Goal: Navigation & Orientation: Locate item on page

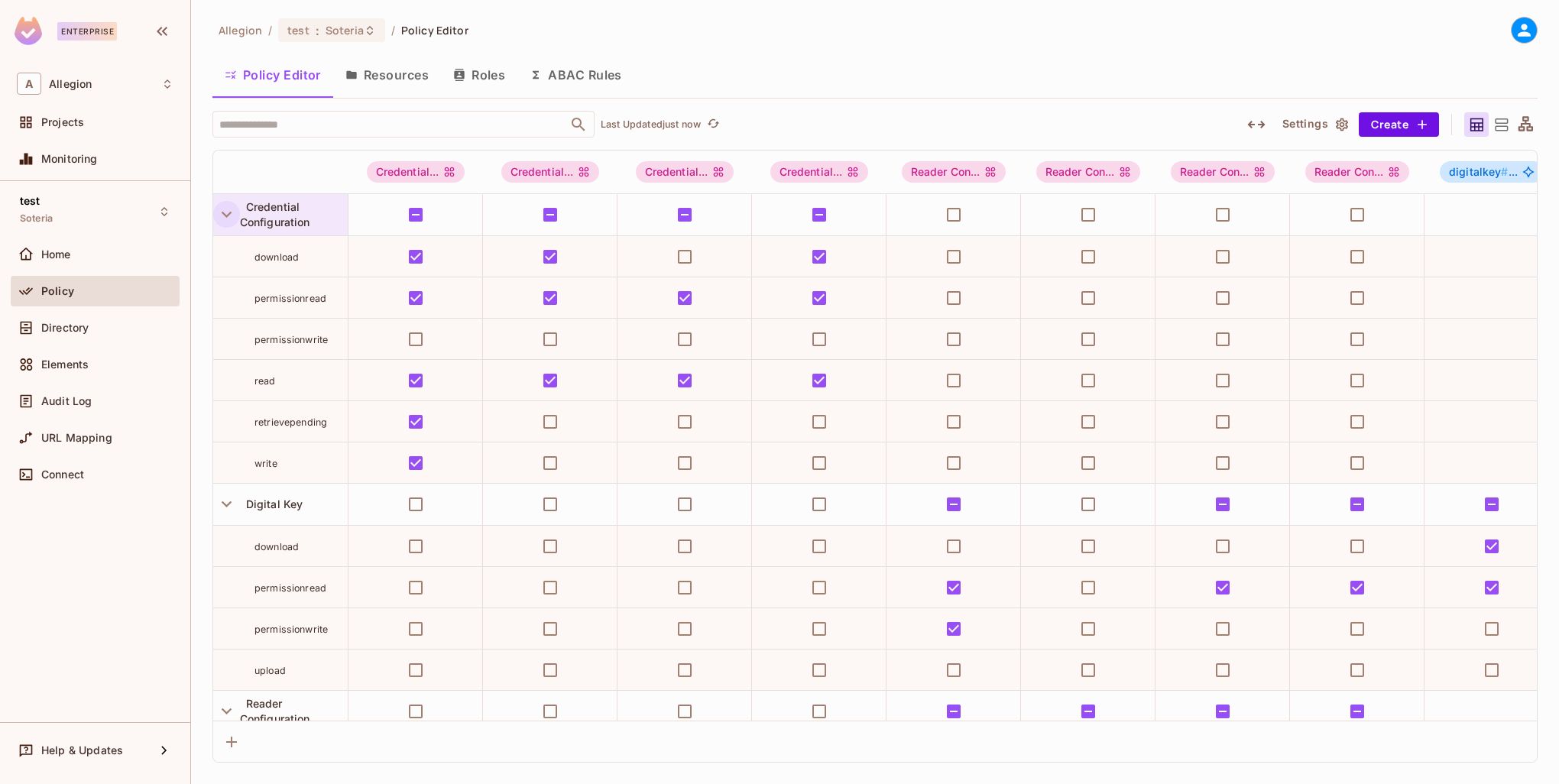
click at [230, 218] on icon "button" at bounding box center [226, 214] width 21 height 21
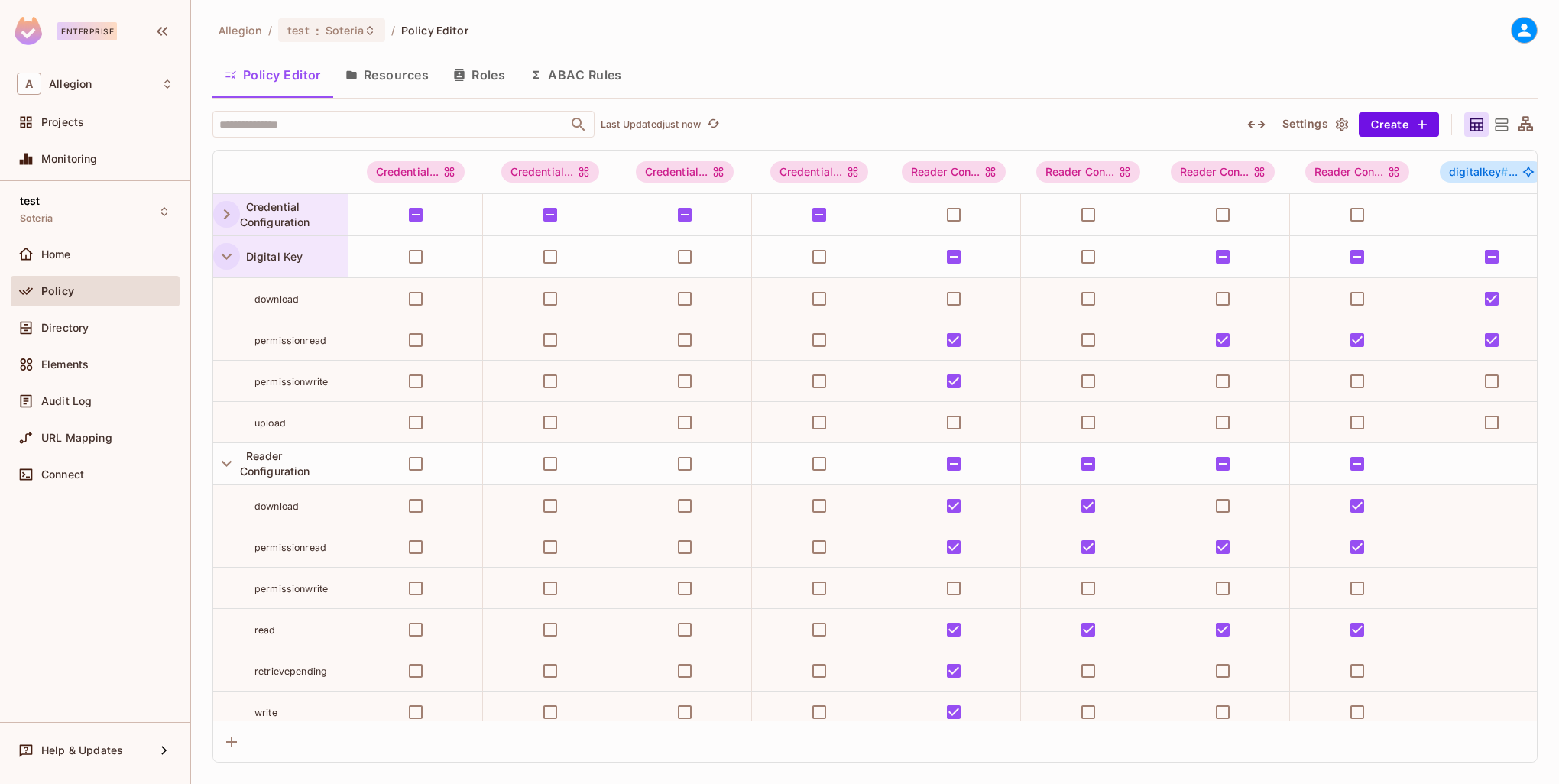
click at [230, 254] on icon "button" at bounding box center [227, 256] width 10 height 6
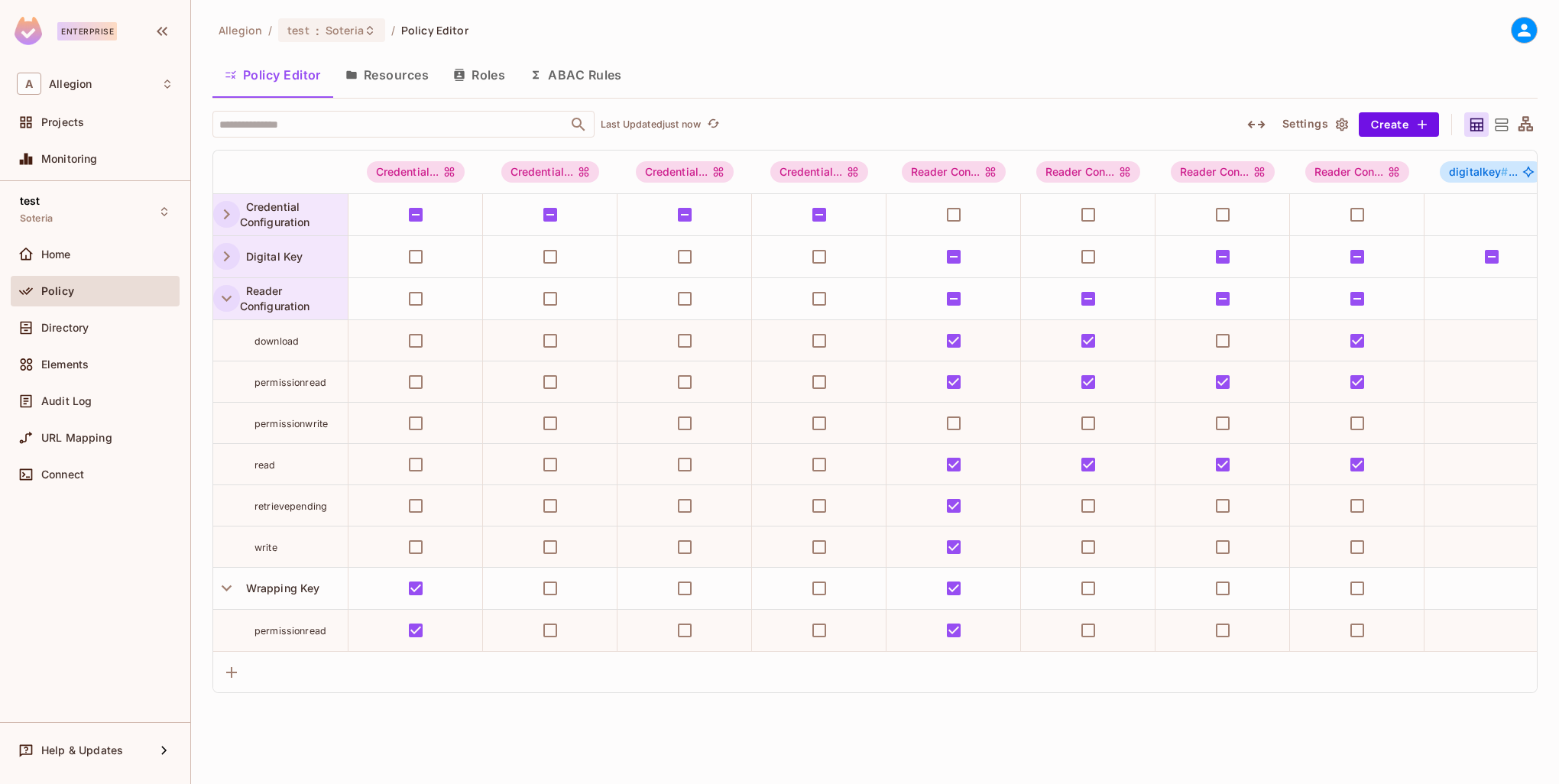
click at [219, 291] on icon "button" at bounding box center [226, 298] width 21 height 21
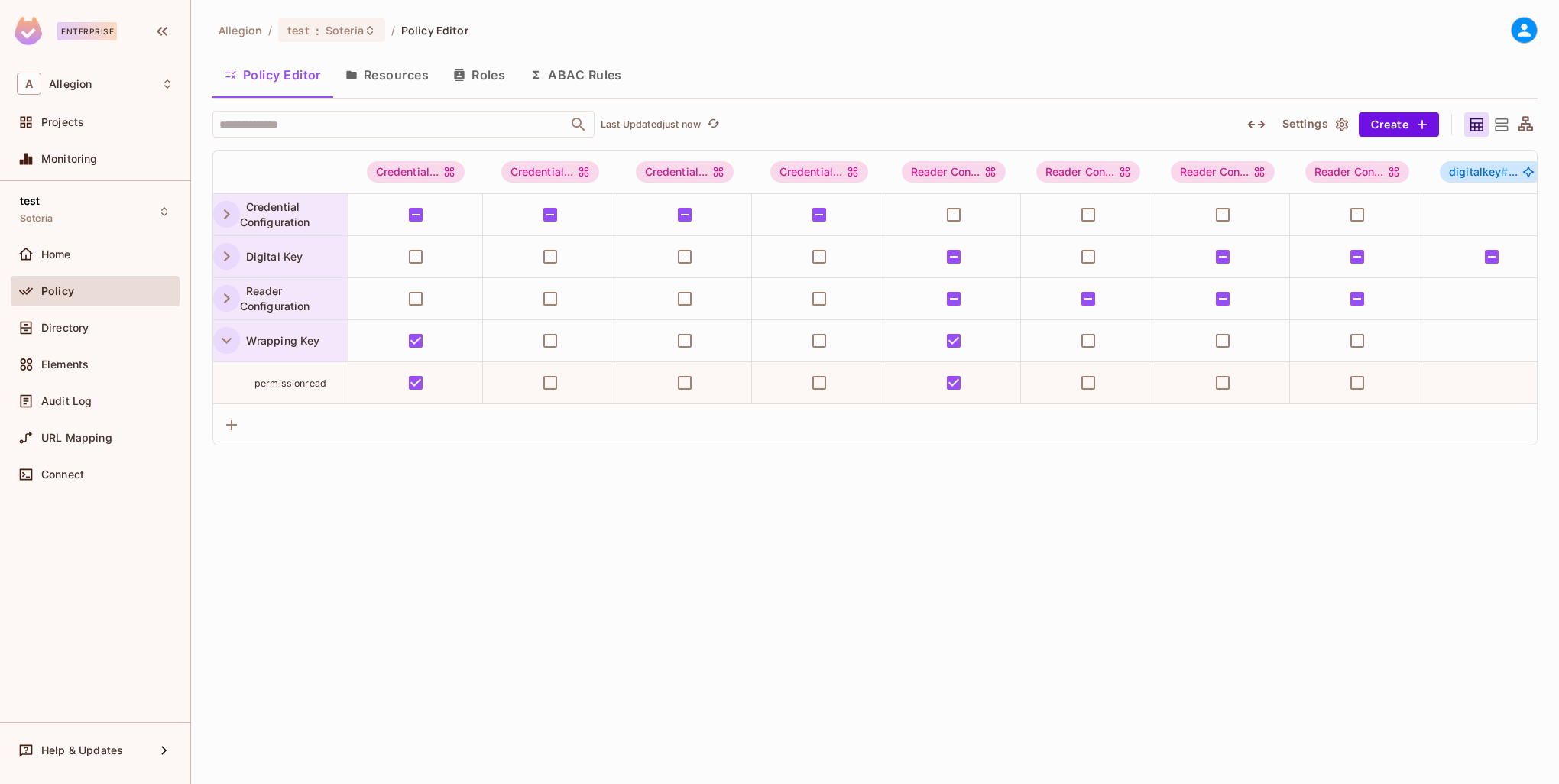
click at [227, 333] on icon "button" at bounding box center [226, 340] width 21 height 21
click at [226, 307] on icon "button" at bounding box center [226, 298] width 21 height 21
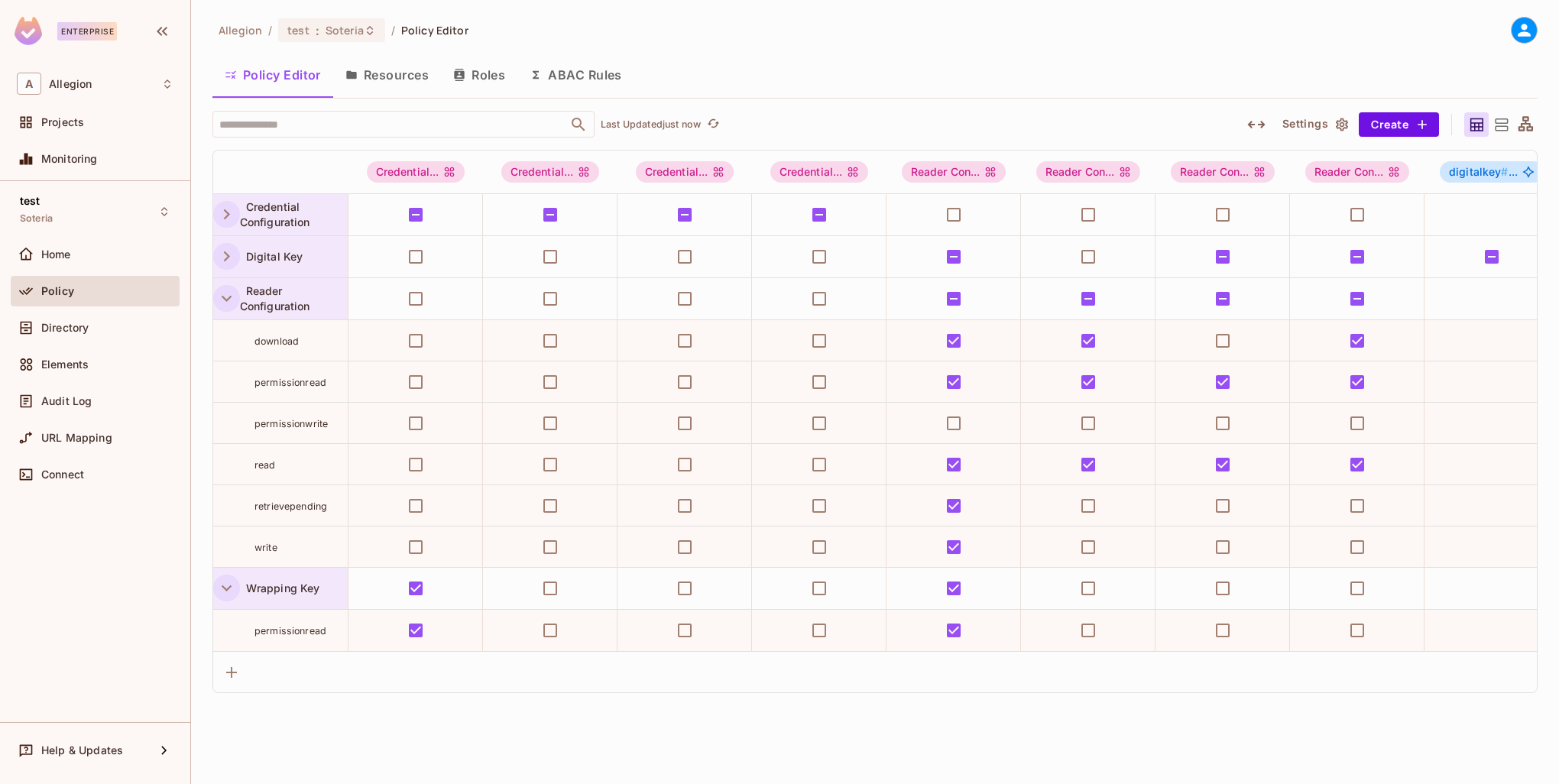
click at [225, 303] on icon "button" at bounding box center [226, 298] width 21 height 21
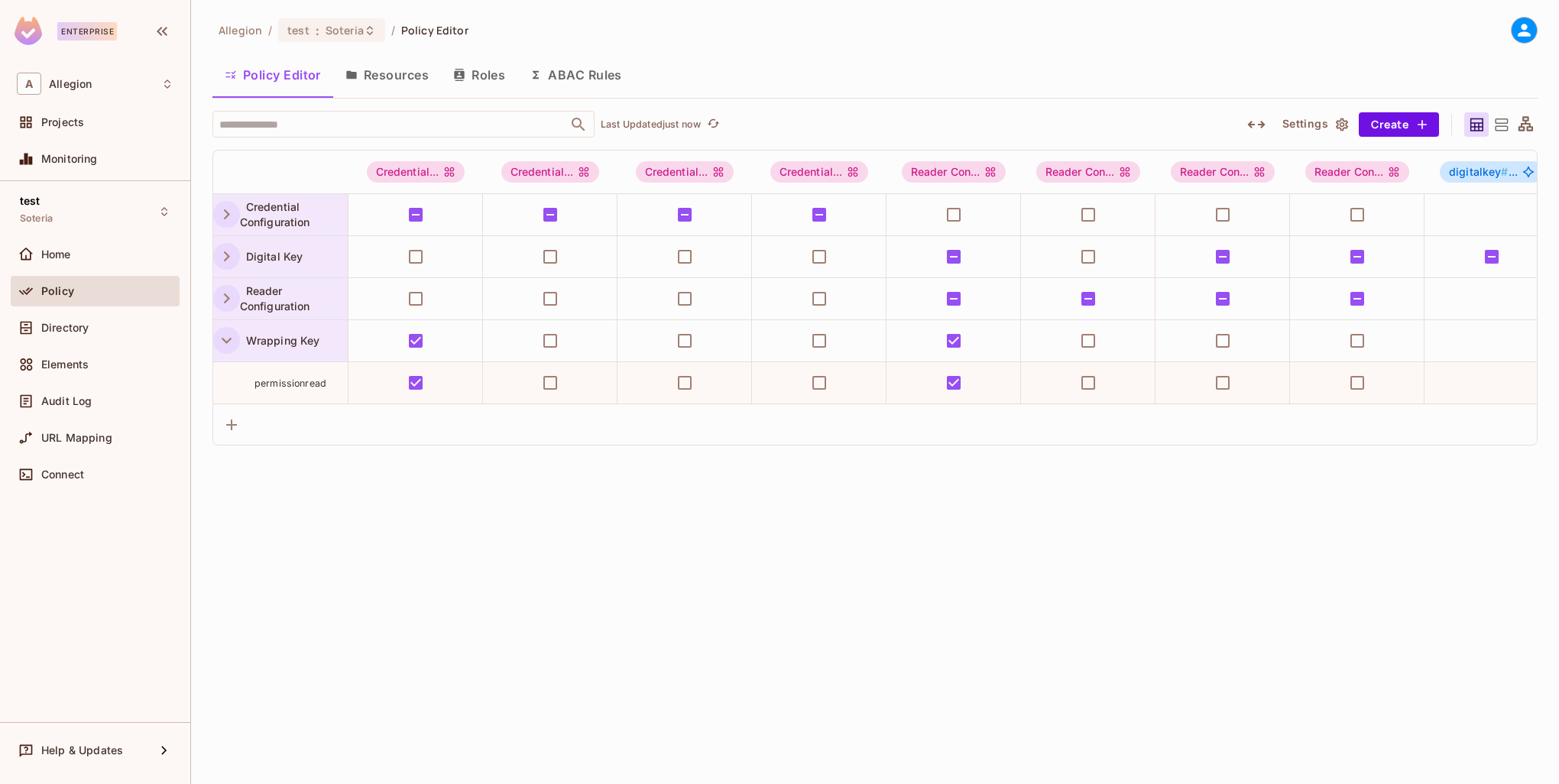
click at [224, 269] on div "Digital Key" at bounding box center [280, 257] width 135 height 41
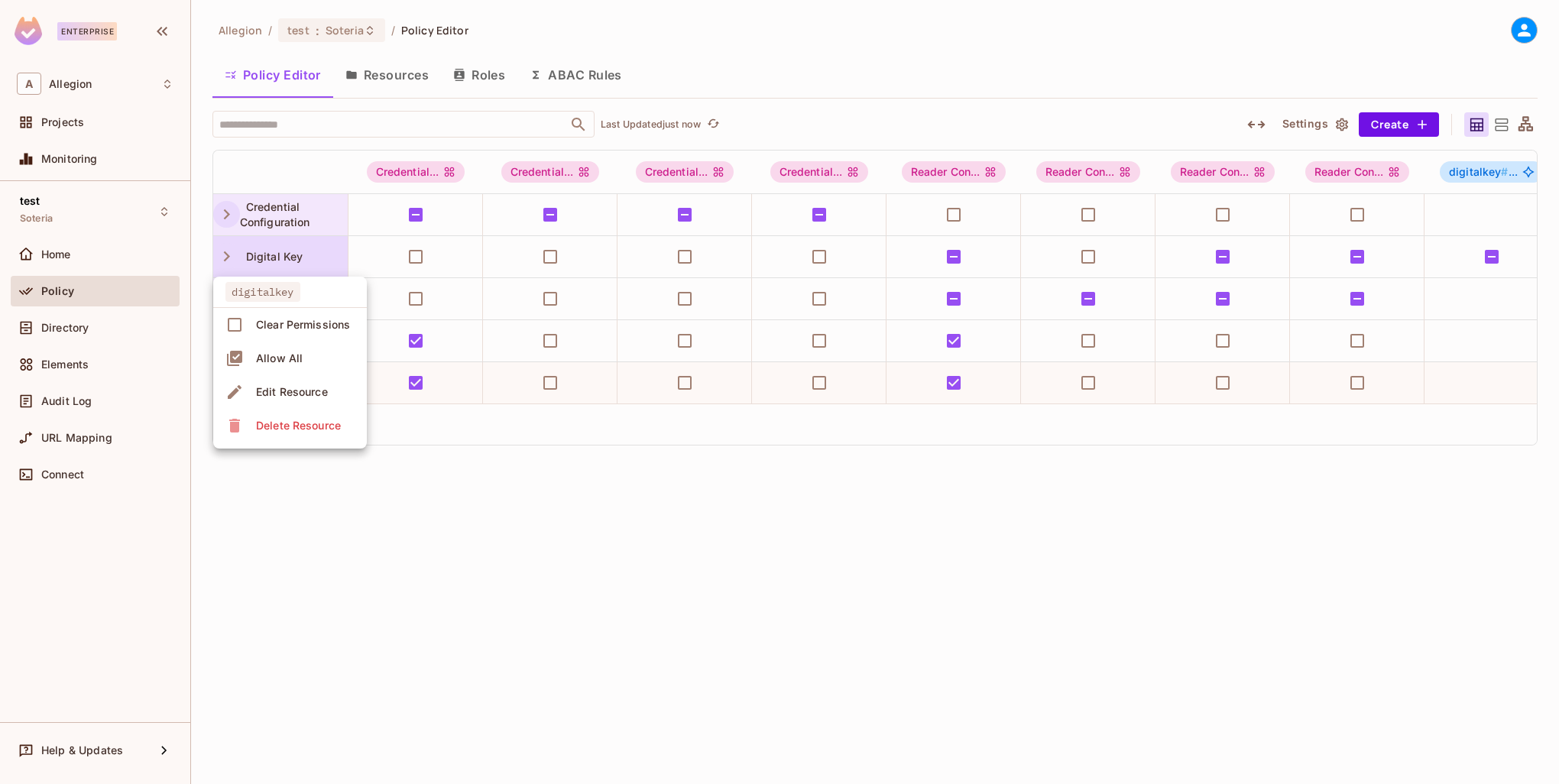
click at [225, 254] on div at bounding box center [779, 392] width 1559 height 784
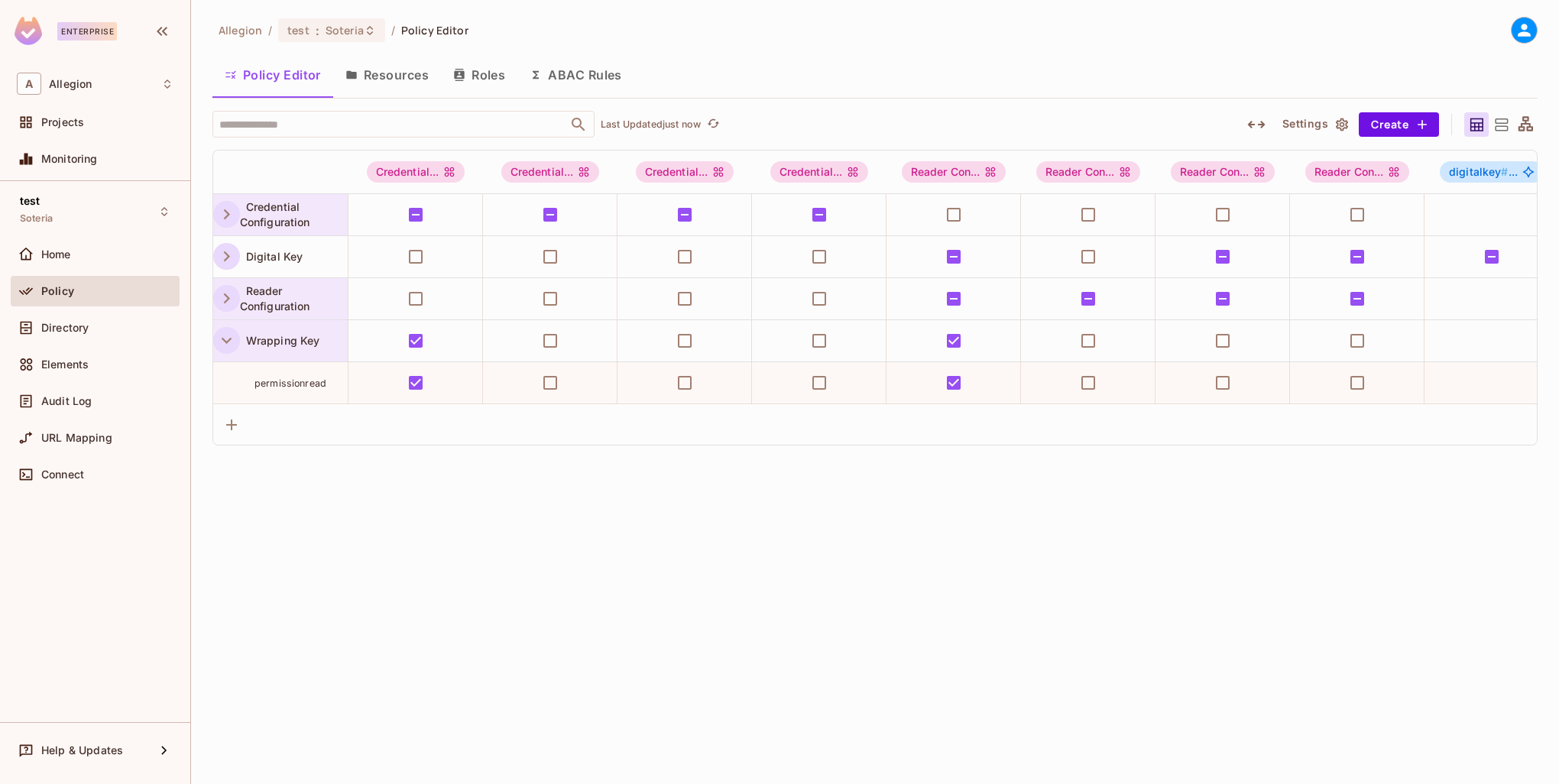
click at [227, 256] on icon "button" at bounding box center [226, 256] width 6 height 10
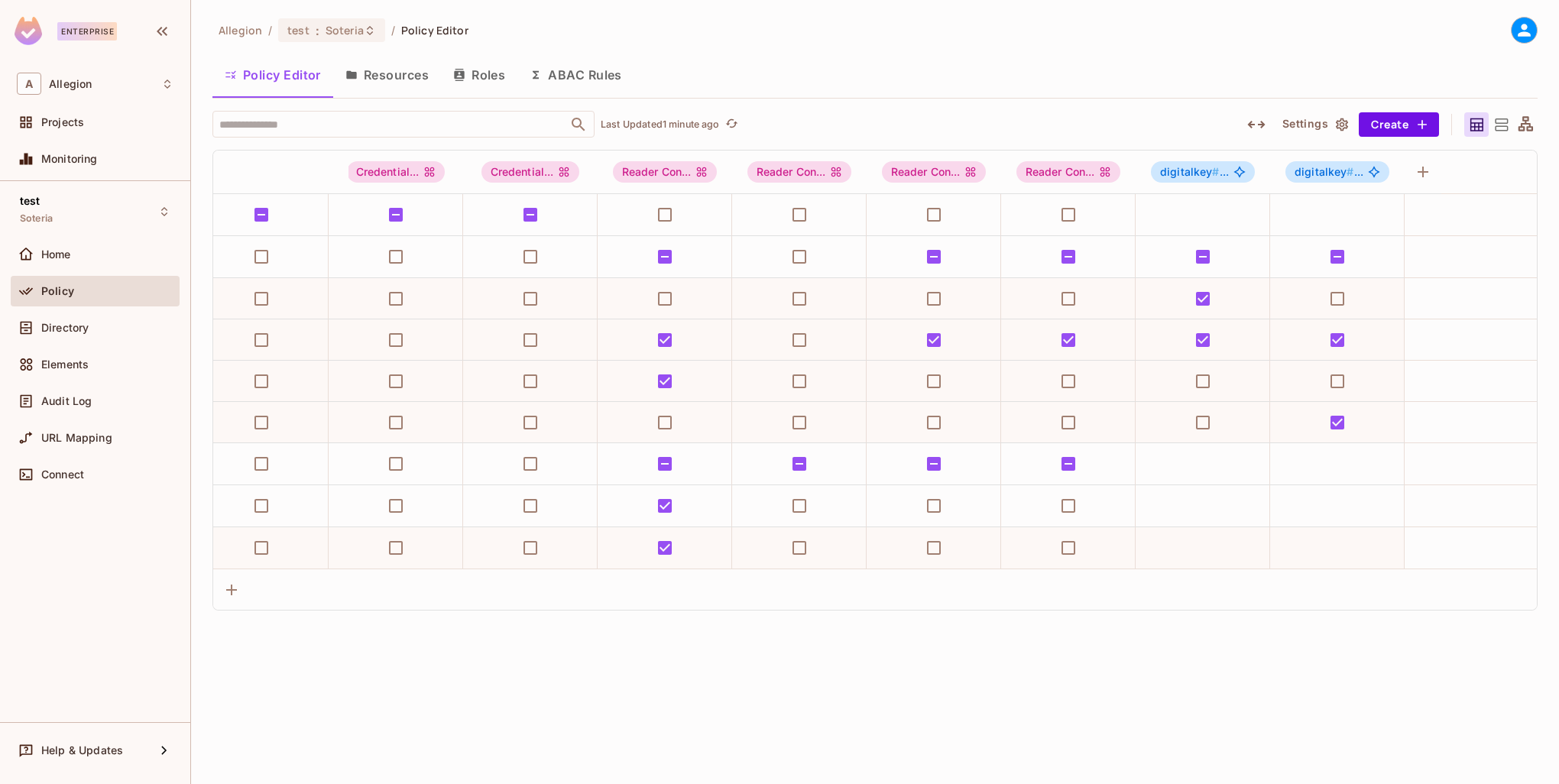
scroll to position [0, 327]
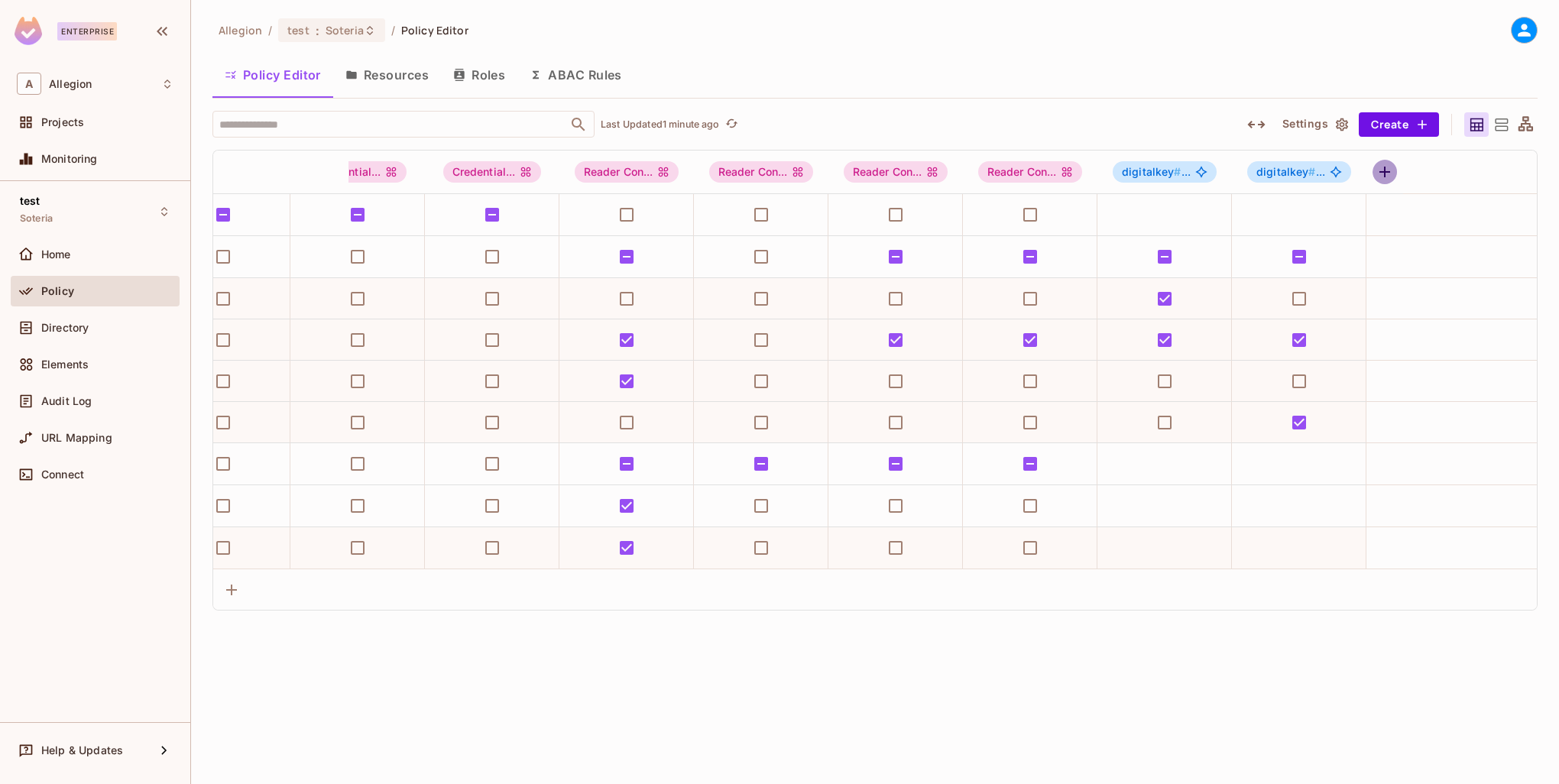
click at [1388, 173] on icon "button" at bounding box center [1384, 171] width 18 height 18
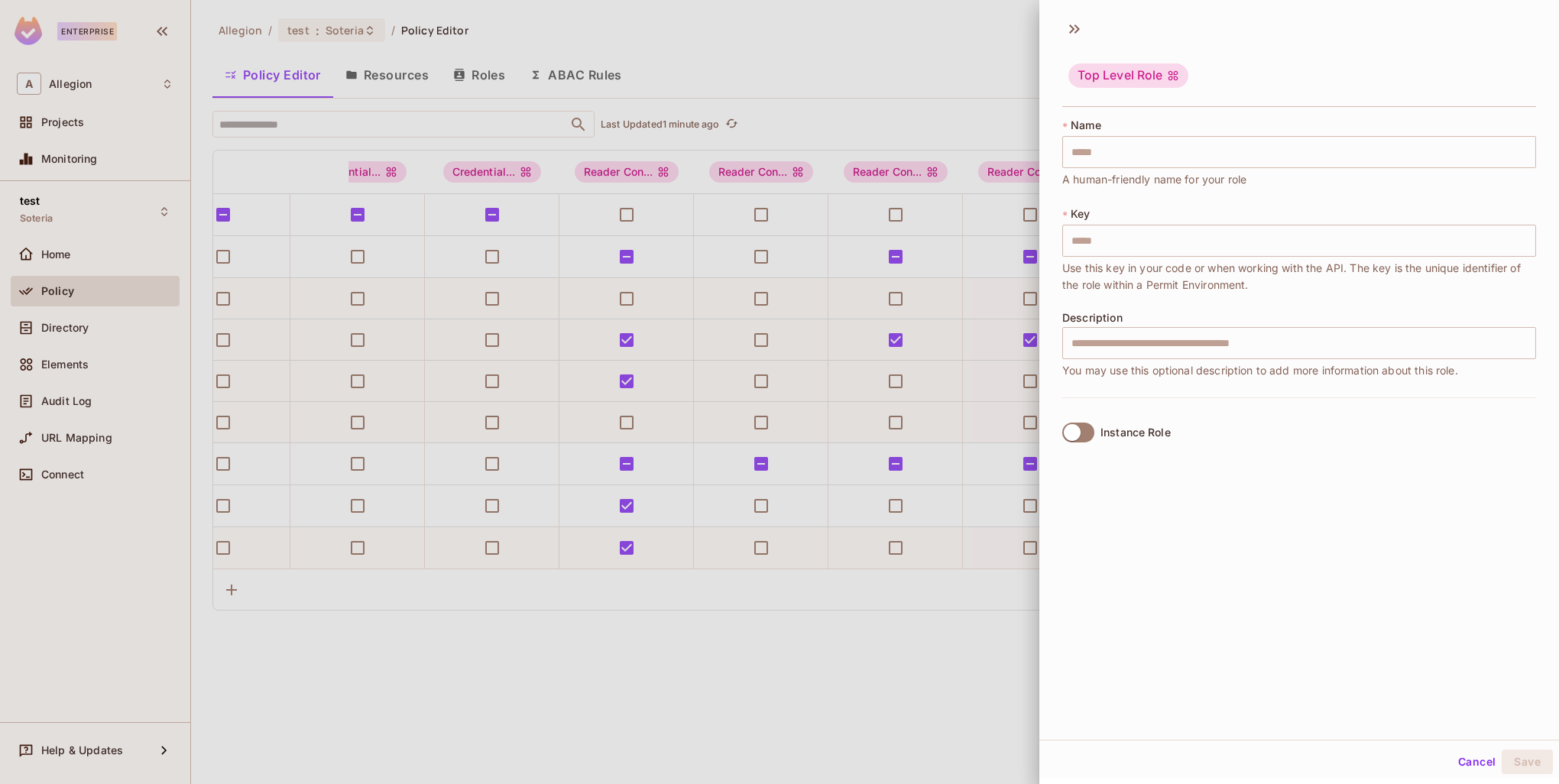
click at [972, 670] on div at bounding box center [779, 392] width 1559 height 784
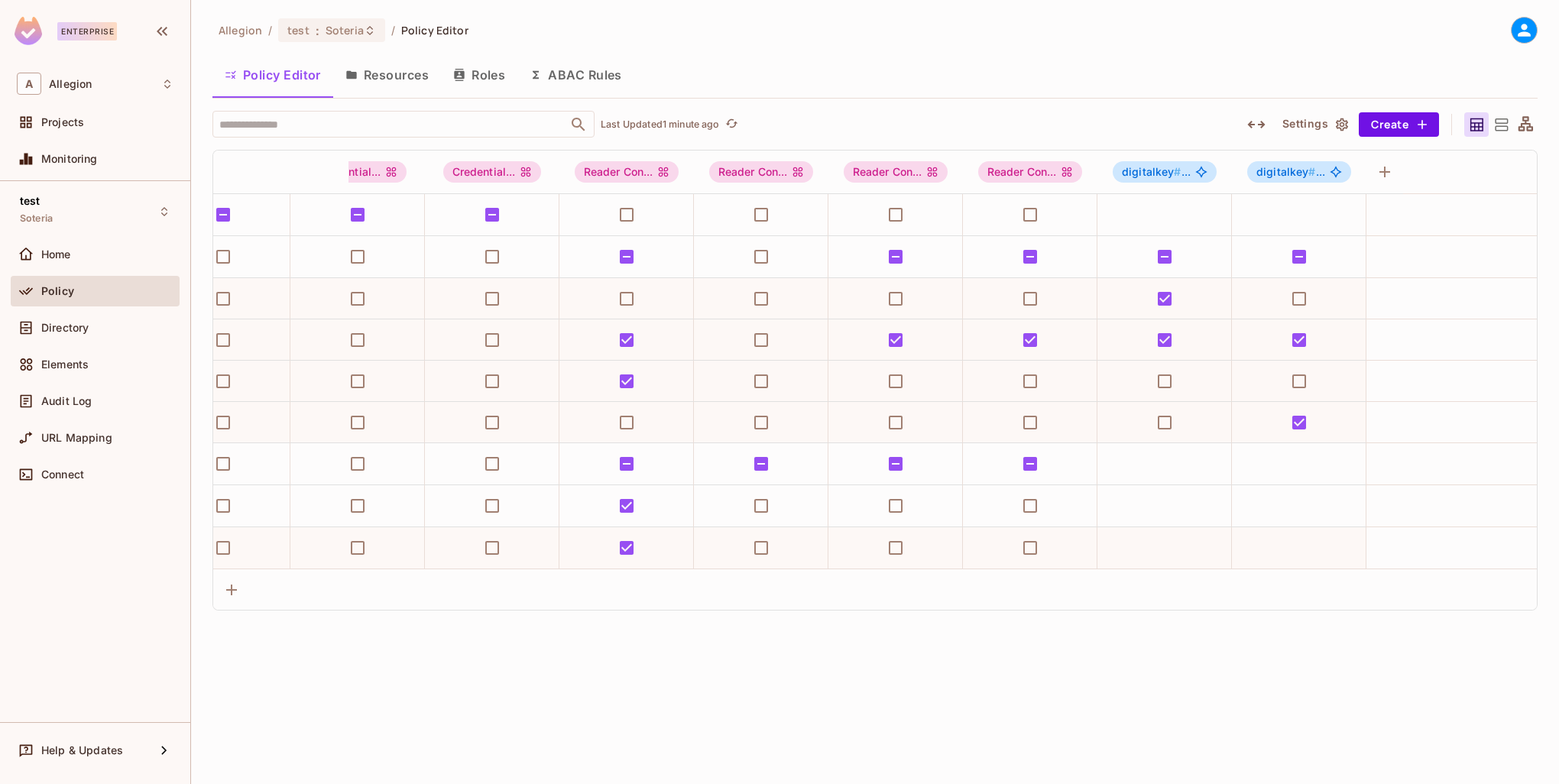
scroll to position [0, 0]
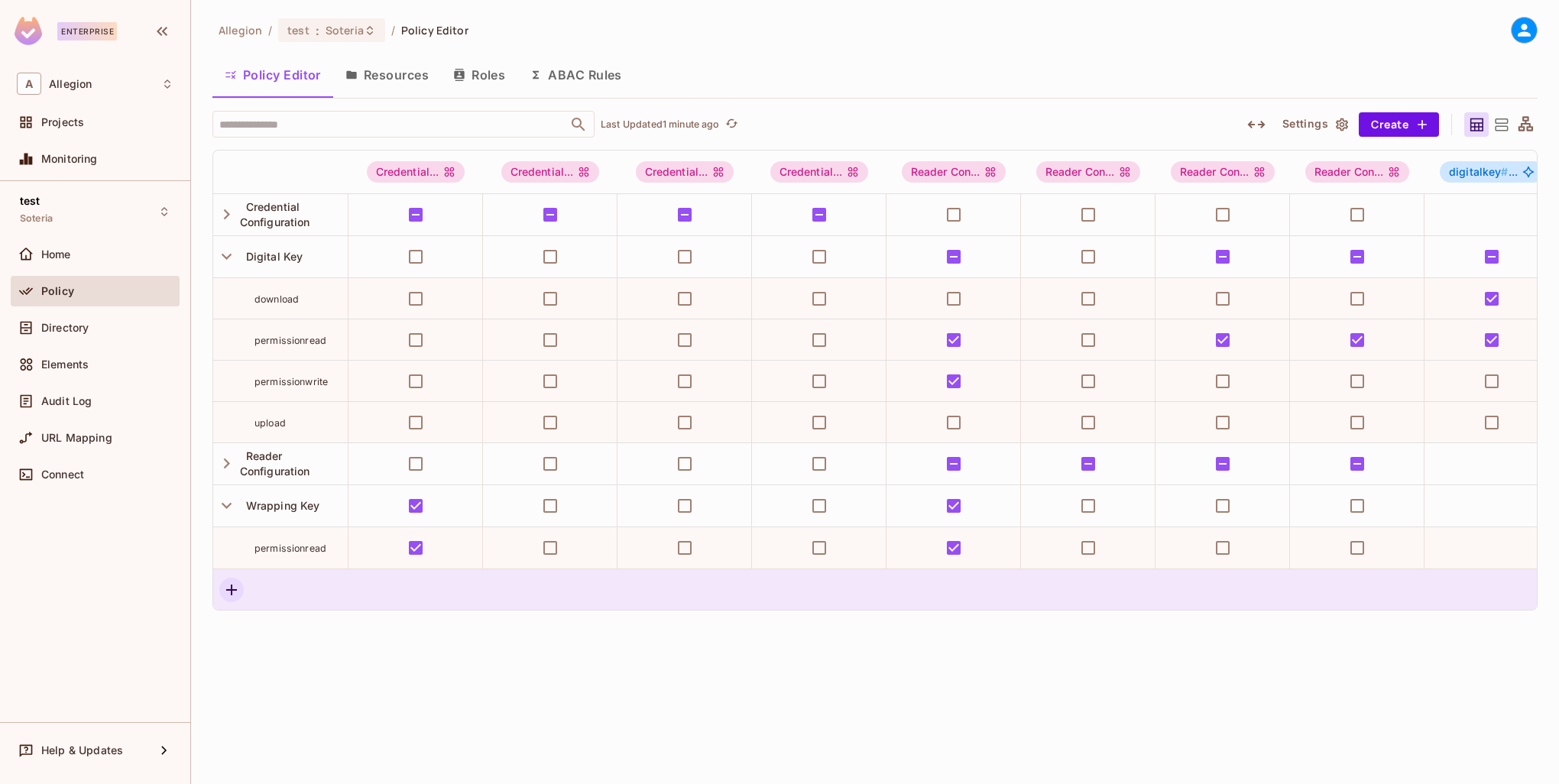
click at [228, 599] on icon "button" at bounding box center [231, 589] width 18 height 18
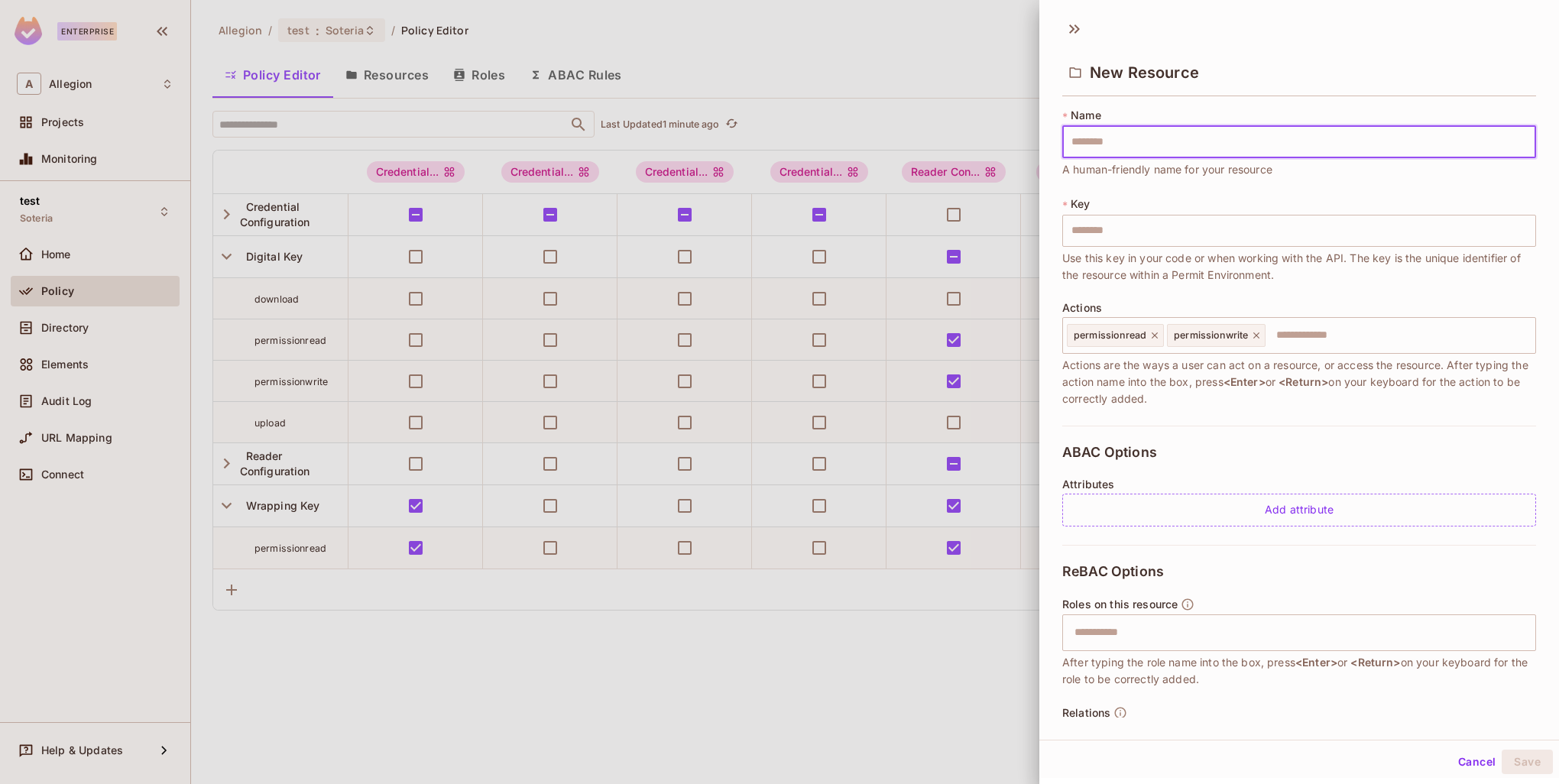
click at [524, 676] on div at bounding box center [779, 392] width 1559 height 784
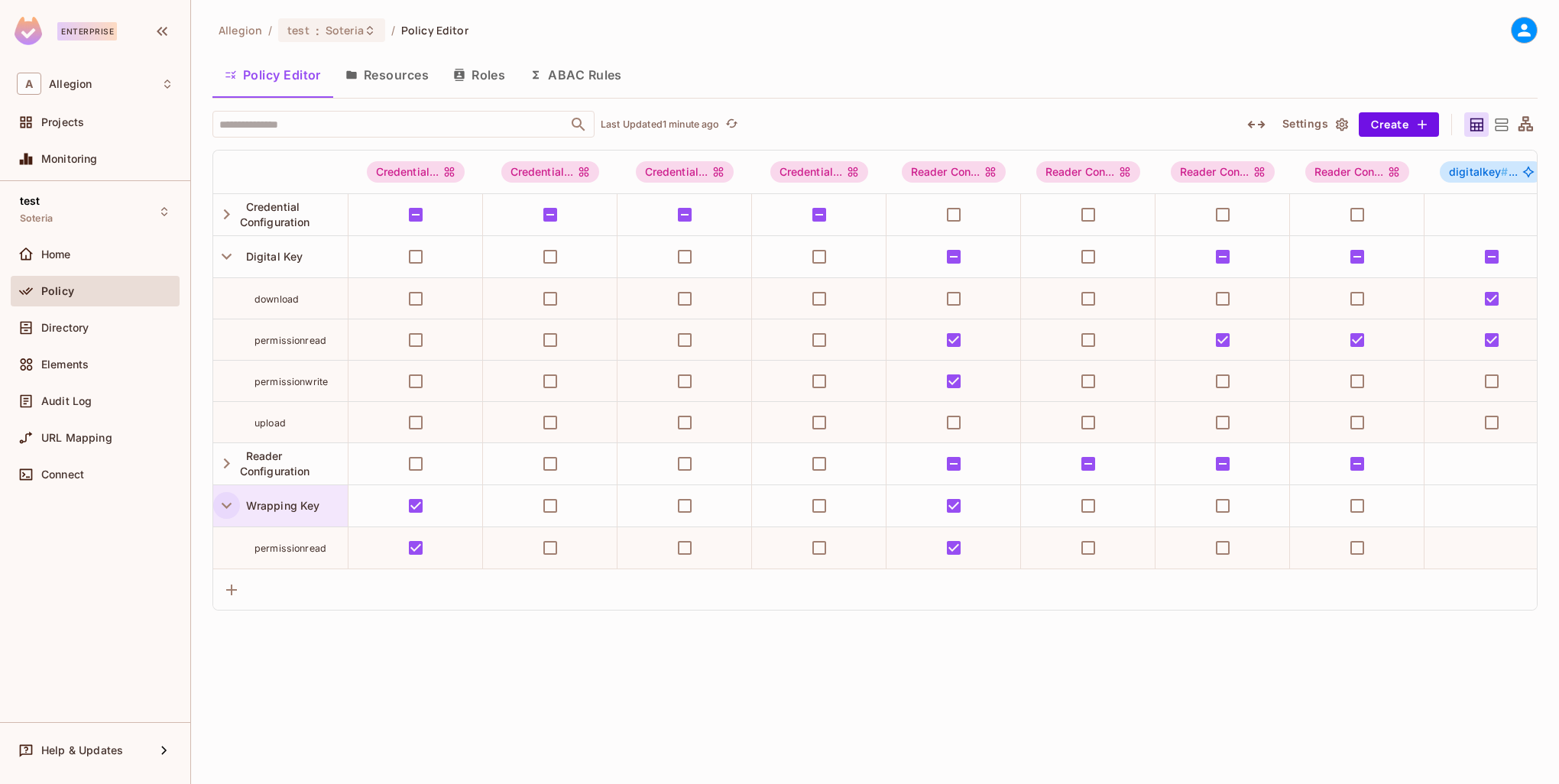
click at [230, 506] on icon "button" at bounding box center [226, 506] width 21 height 21
click at [230, 506] on icon "button" at bounding box center [226, 506] width 21 height 21
